Goal: Information Seeking & Learning: Learn about a topic

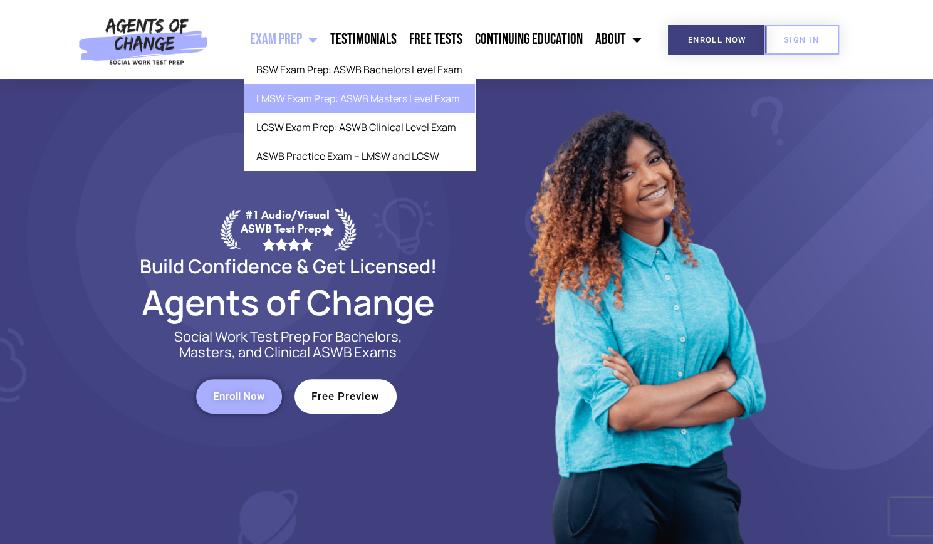
click at [434, 101] on link "LMSW Exam Prep: ASWB Masters Level Exam" at bounding box center [359, 98] width 231 height 29
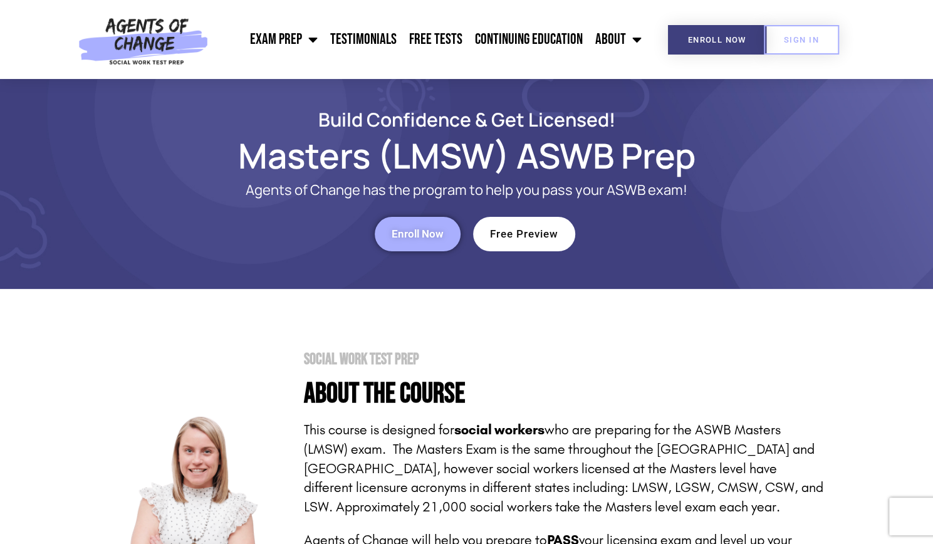
click at [434, 235] on span "Enroll Now" at bounding box center [418, 234] width 52 height 11
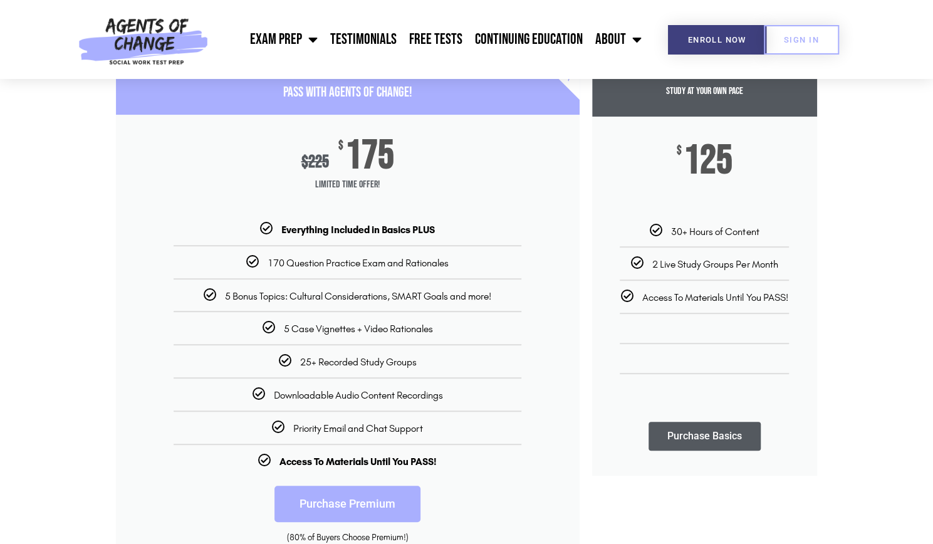
scroll to position [171, 0]
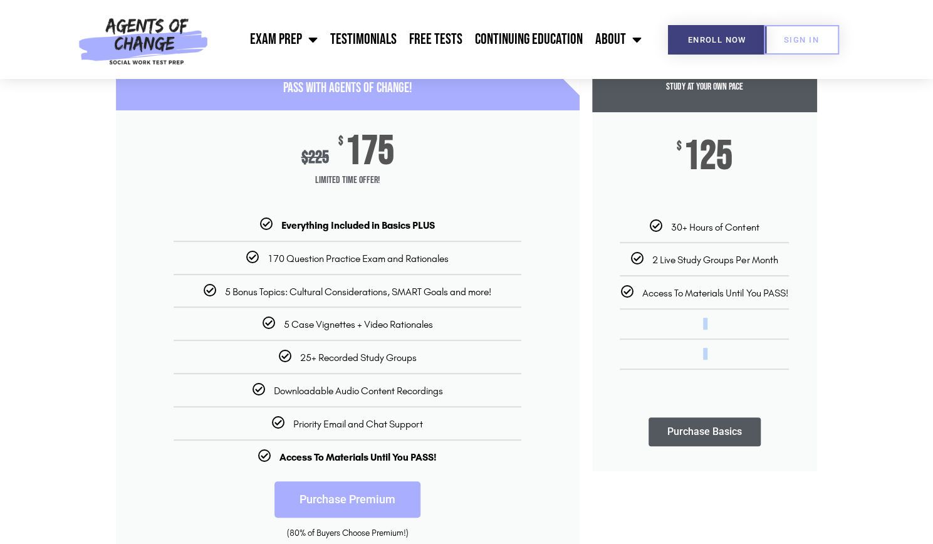
drag, startPoint x: 715, startPoint y: 364, endPoint x: 695, endPoint y: 304, distance: 63.2
click at [695, 304] on ul "30+ Hours of Content 2 Live Study Groups Per Month Access To Materials Until Yo…" at bounding box center [704, 304] width 225 height 169
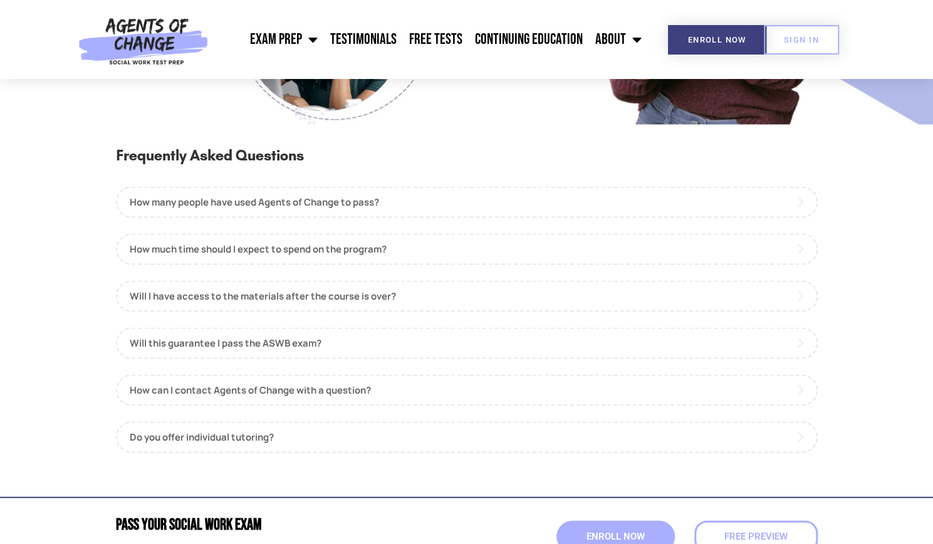
scroll to position [1310, 0]
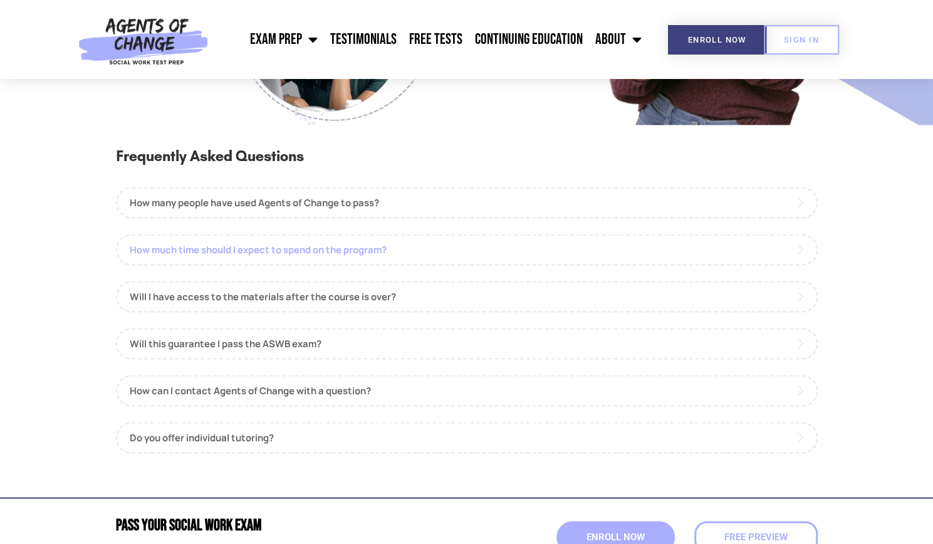
click at [704, 247] on link "How much time should I expect to spend on the program?" at bounding box center [467, 249] width 702 height 31
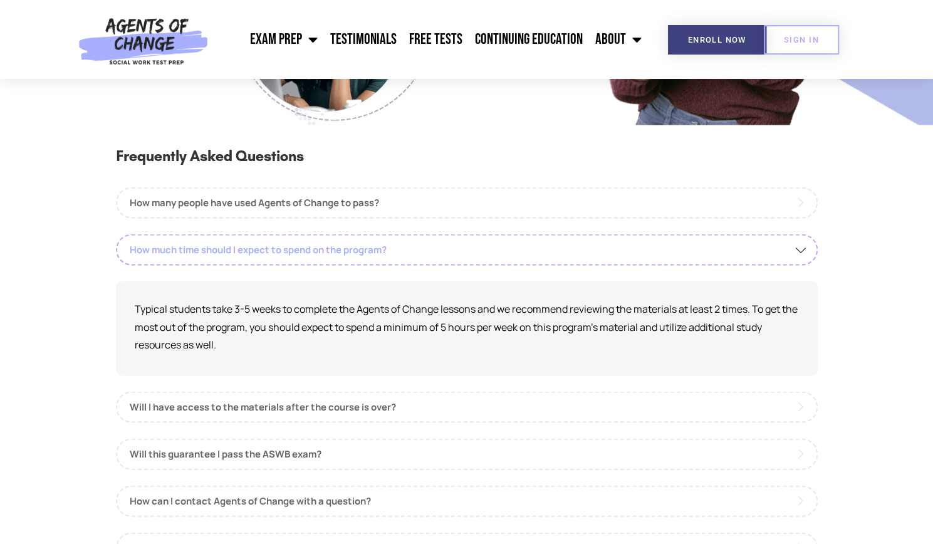
click at [704, 247] on link "How much time should I expect to spend on the program?" at bounding box center [467, 249] width 702 height 31
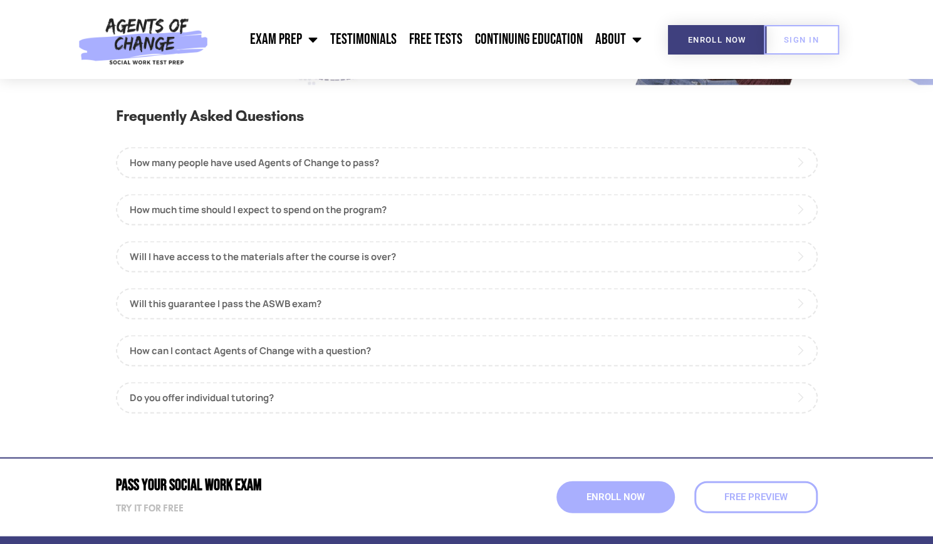
scroll to position [1352, 0]
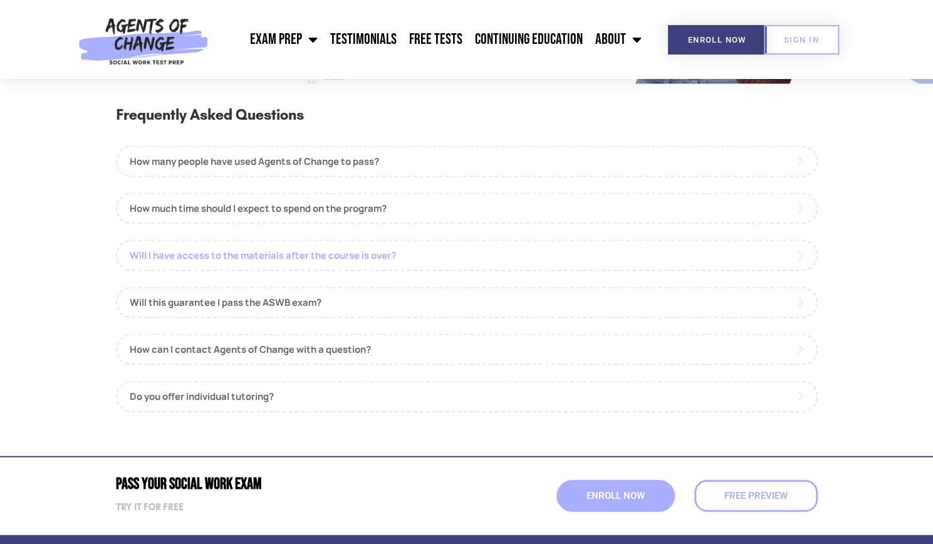
click at [589, 266] on link "Will I have access to the materials after the course is over?" at bounding box center [467, 254] width 702 height 31
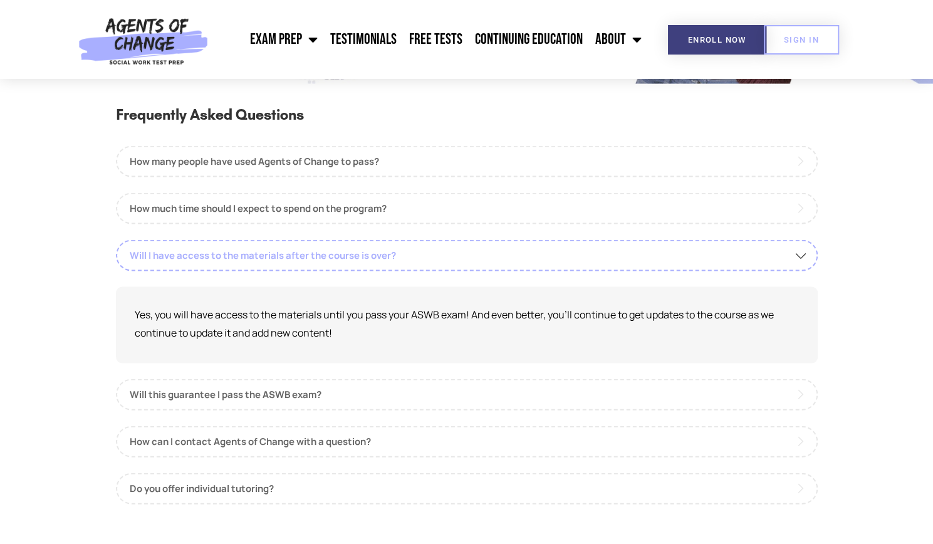
click at [589, 266] on link "Will I have access to the materials after the course is over?" at bounding box center [467, 254] width 702 height 31
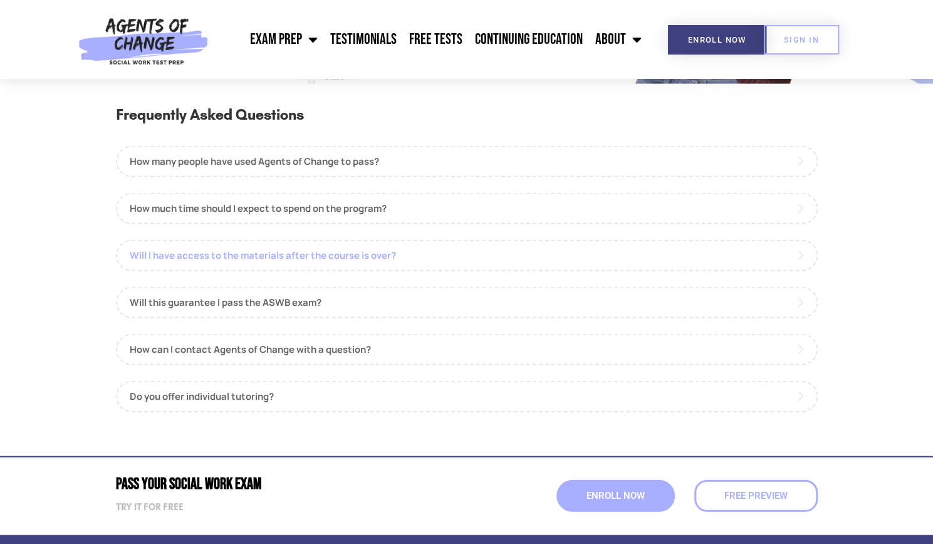
click at [589, 266] on link "Will I have access to the materials after the course is over?" at bounding box center [467, 254] width 702 height 31
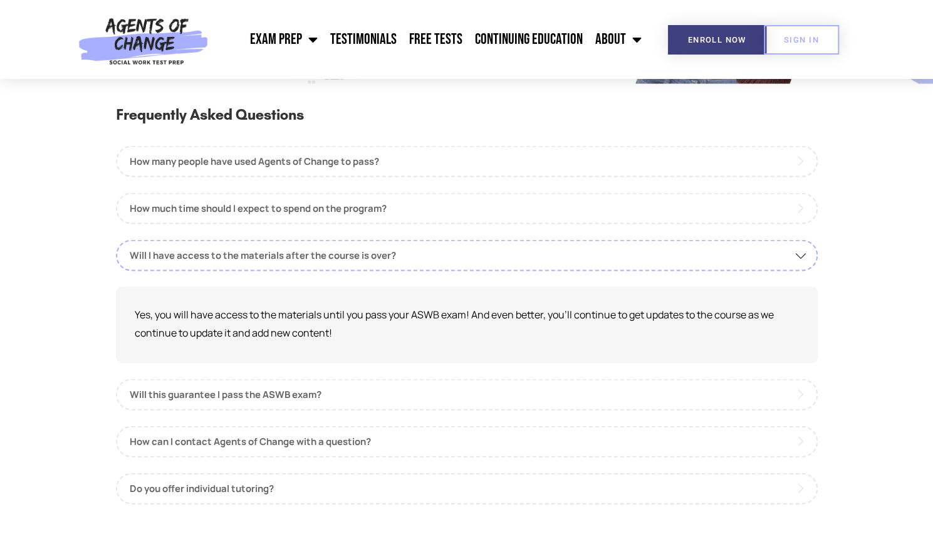
click at [608, 315] on p "Yes, you will have access to the materials until you pass your ASWB exam! And e…" at bounding box center [467, 323] width 664 height 36
click at [459, 385] on link "Will this guarantee I pass the ASWB exam?" at bounding box center [467, 393] width 702 height 31
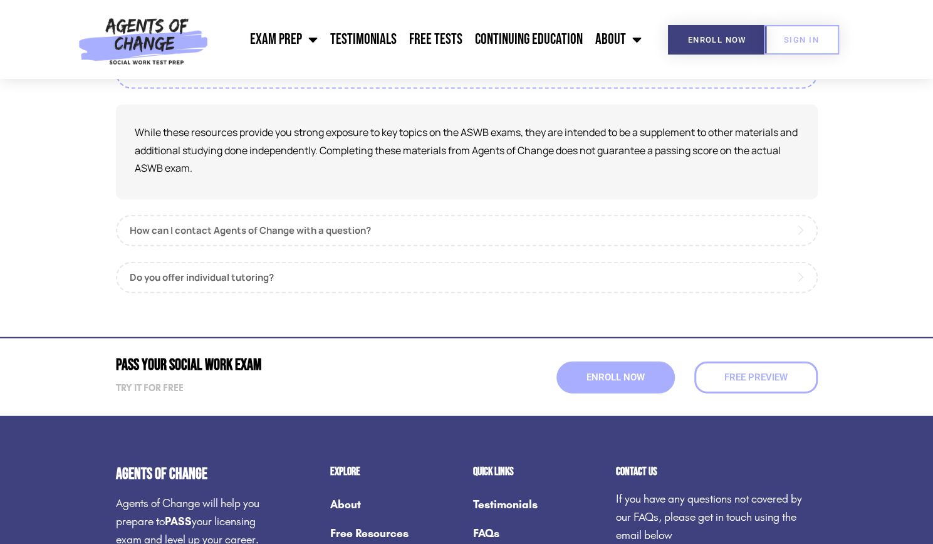
scroll to position [1599, 0]
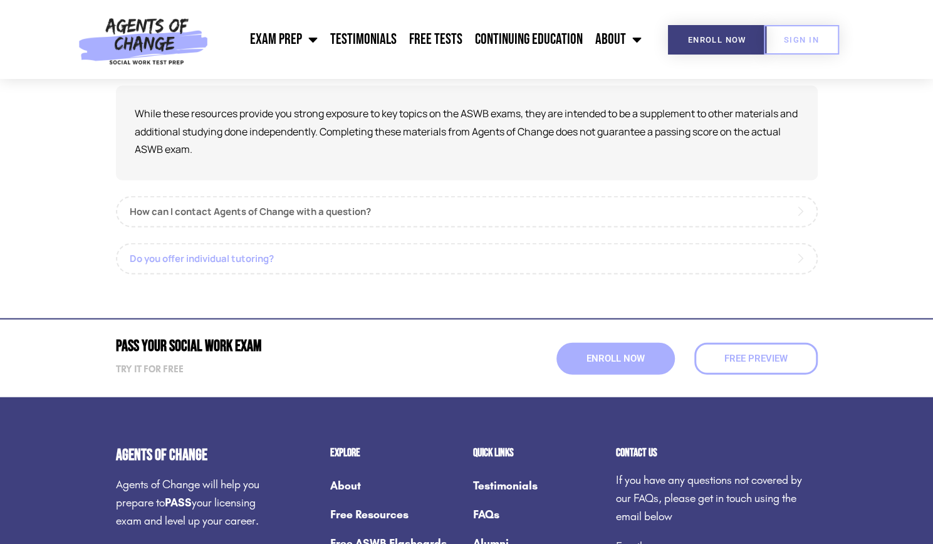
click at [477, 257] on link "Do you offer individual tutoring?" at bounding box center [467, 258] width 702 height 31
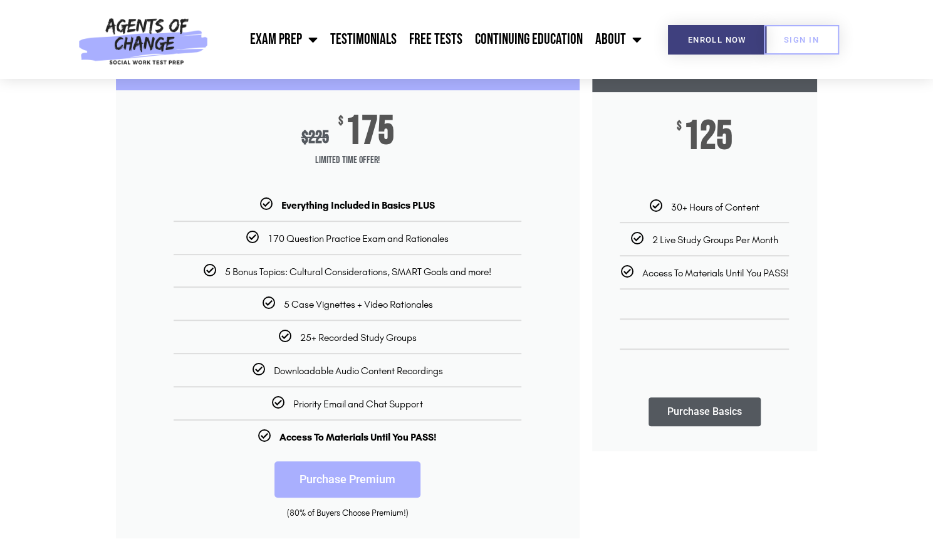
scroll to position [0, 0]
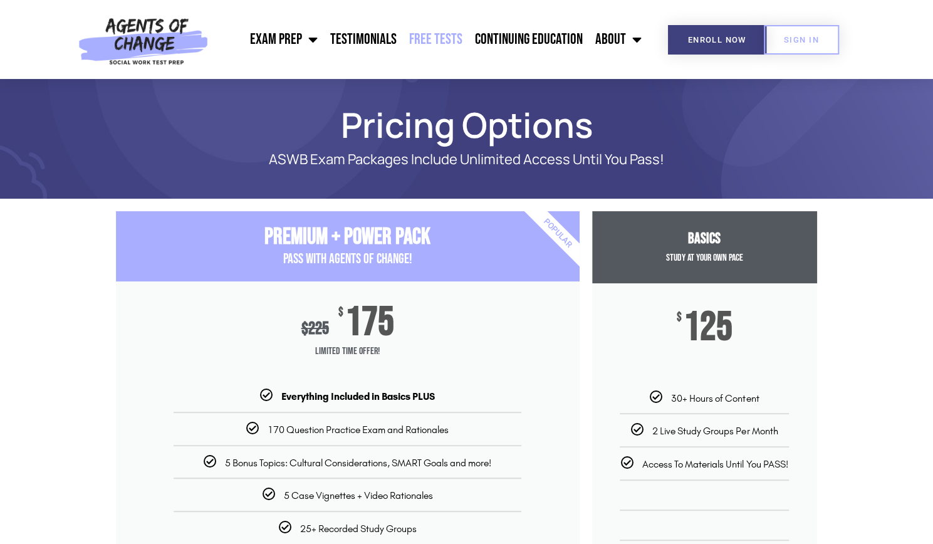
click at [457, 26] on link "Free Tests" at bounding box center [436, 39] width 66 height 31
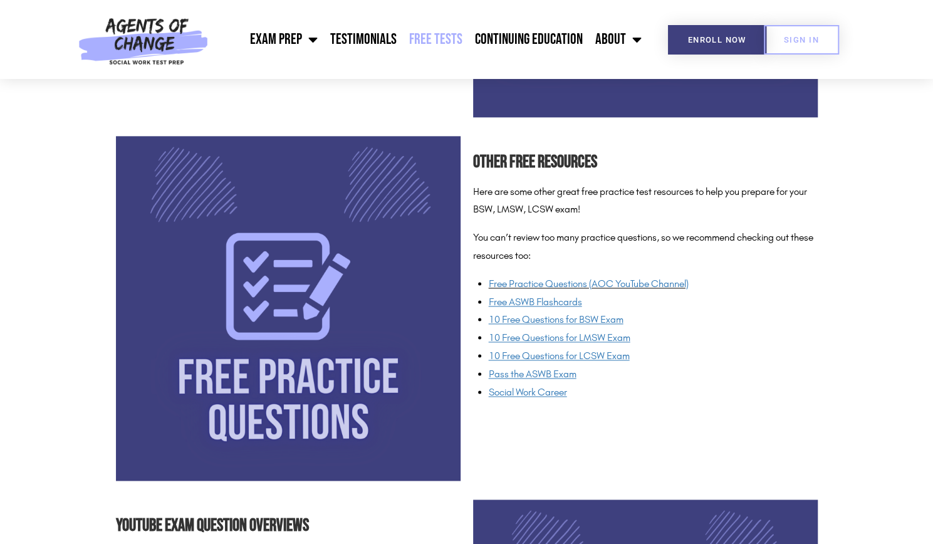
scroll to position [864, 0]
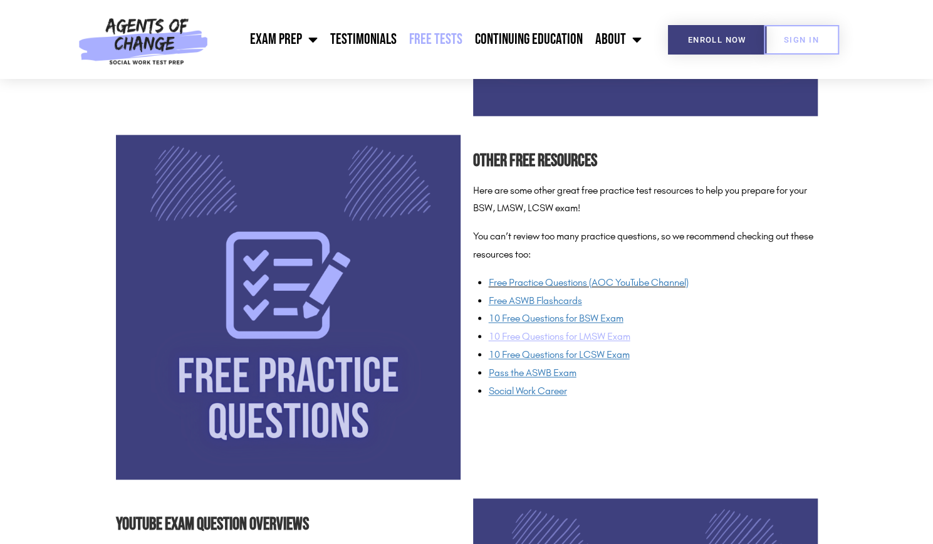
click at [612, 336] on span "10 Free Questions for LMSW Exam" at bounding box center [560, 336] width 142 height 12
